Goal: Check status: Check status

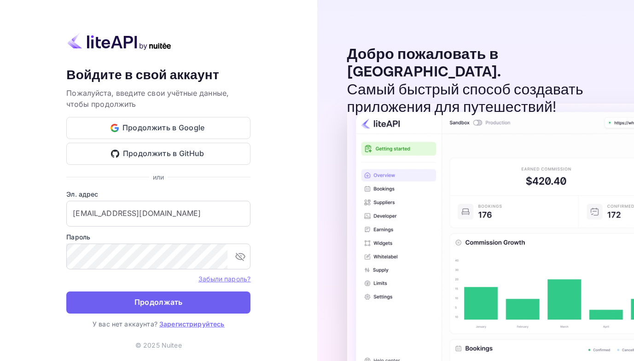
click at [135, 307] on ya-tr-span "Продолжать" at bounding box center [158, 302] width 48 height 12
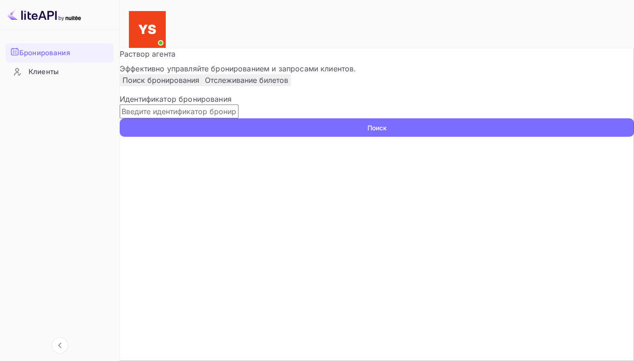
click at [154, 118] on input "text" at bounding box center [179, 112] width 119 height 14
paste input "9421139"
type input "9421139"
click at [120, 118] on button "Поиск" at bounding box center [377, 127] width 514 height 18
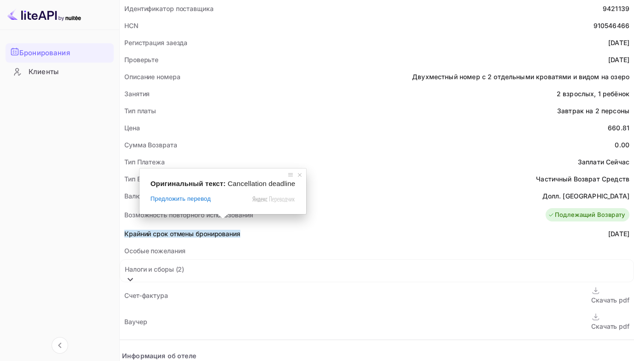
scroll to position [276, 0]
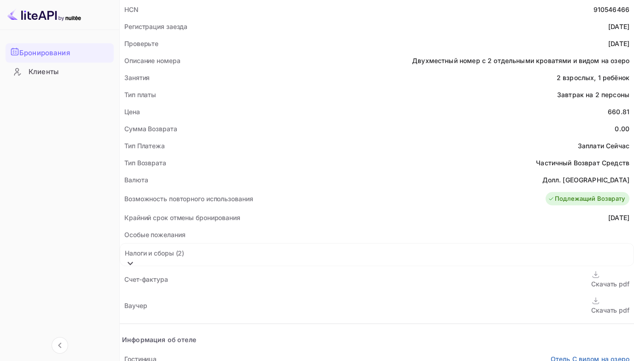
click at [591, 306] on ya-tr-span "Скачать pdf" at bounding box center [610, 310] width 38 height 8
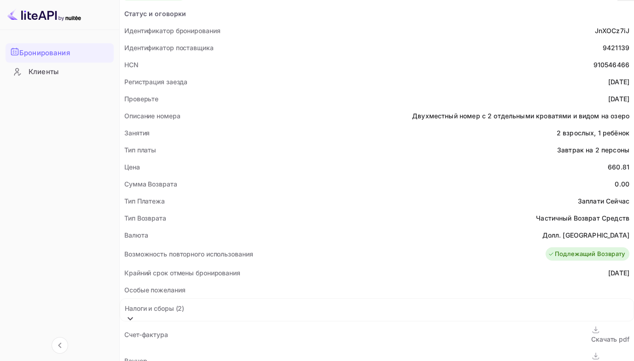
scroll to position [230, 0]
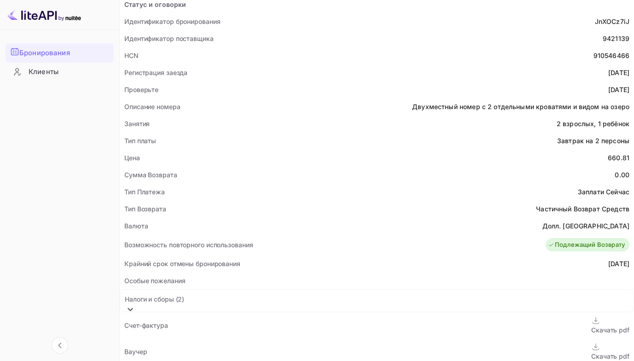
click at [49, 48] on ya-tr-span "Бронирования" at bounding box center [44, 53] width 51 height 11
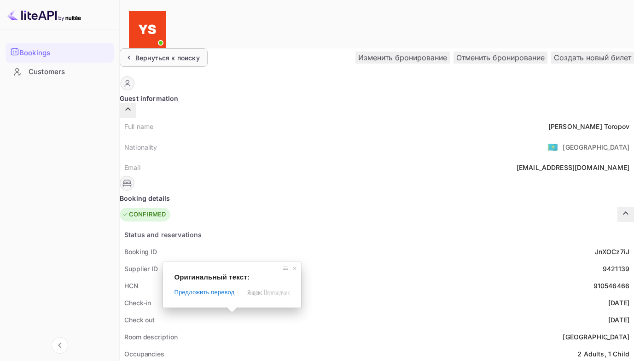
click at [145, 54] on div "Вернуться к поиску" at bounding box center [164, 57] width 88 height 18
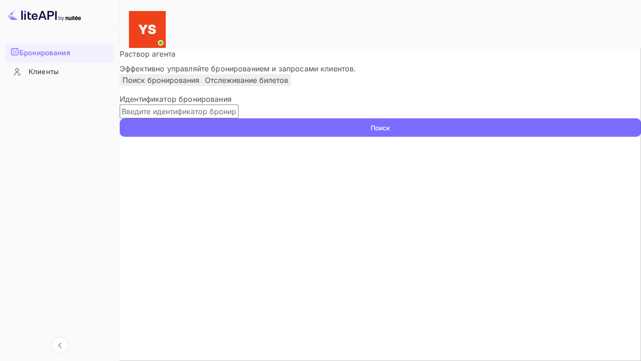
drag, startPoint x: 184, startPoint y: 144, endPoint x: 177, endPoint y: 134, distance: 11.9
click at [181, 118] on input "text" at bounding box center [179, 112] width 119 height 14
paste input "9524552"
type input "9524552"
click at [120, 118] on button "Поиск" at bounding box center [380, 127] width 521 height 18
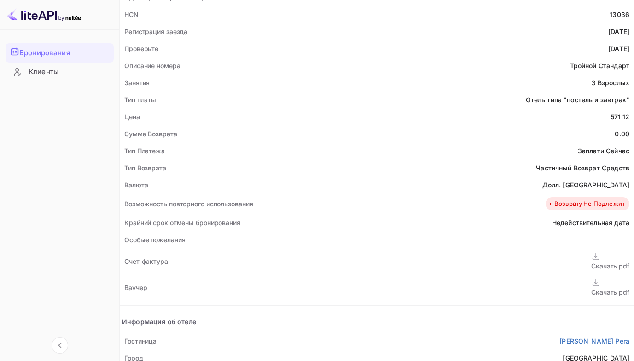
scroll to position [322, 0]
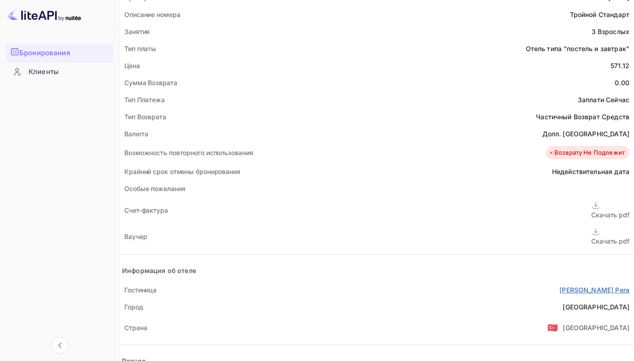
click at [560, 286] on ya-tr-span "[PERSON_NAME] Pera" at bounding box center [595, 290] width 70 height 8
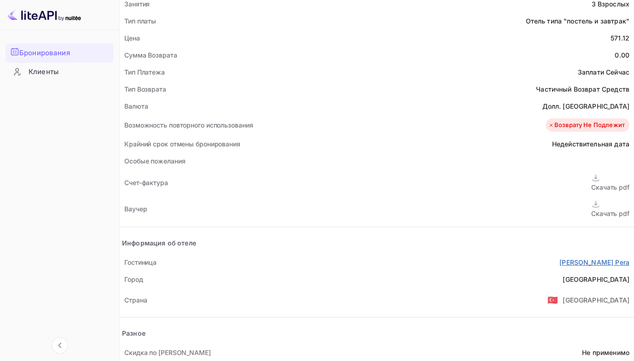
scroll to position [381, 0]
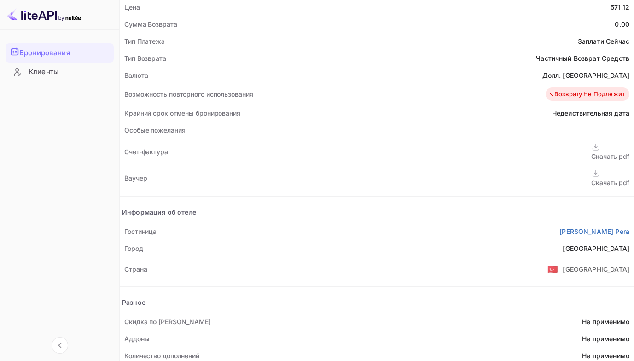
click at [591, 179] on ya-tr-span "Скачать pdf" at bounding box center [610, 183] width 38 height 8
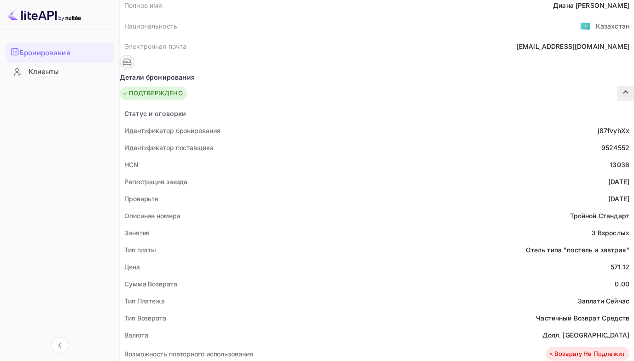
scroll to position [243, 0]
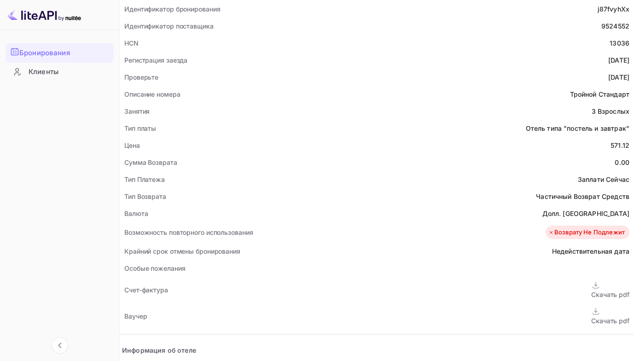
click at [591, 307] on div "Скачать pdf" at bounding box center [610, 316] width 38 height 19
